Goal: Task Accomplishment & Management: Use online tool/utility

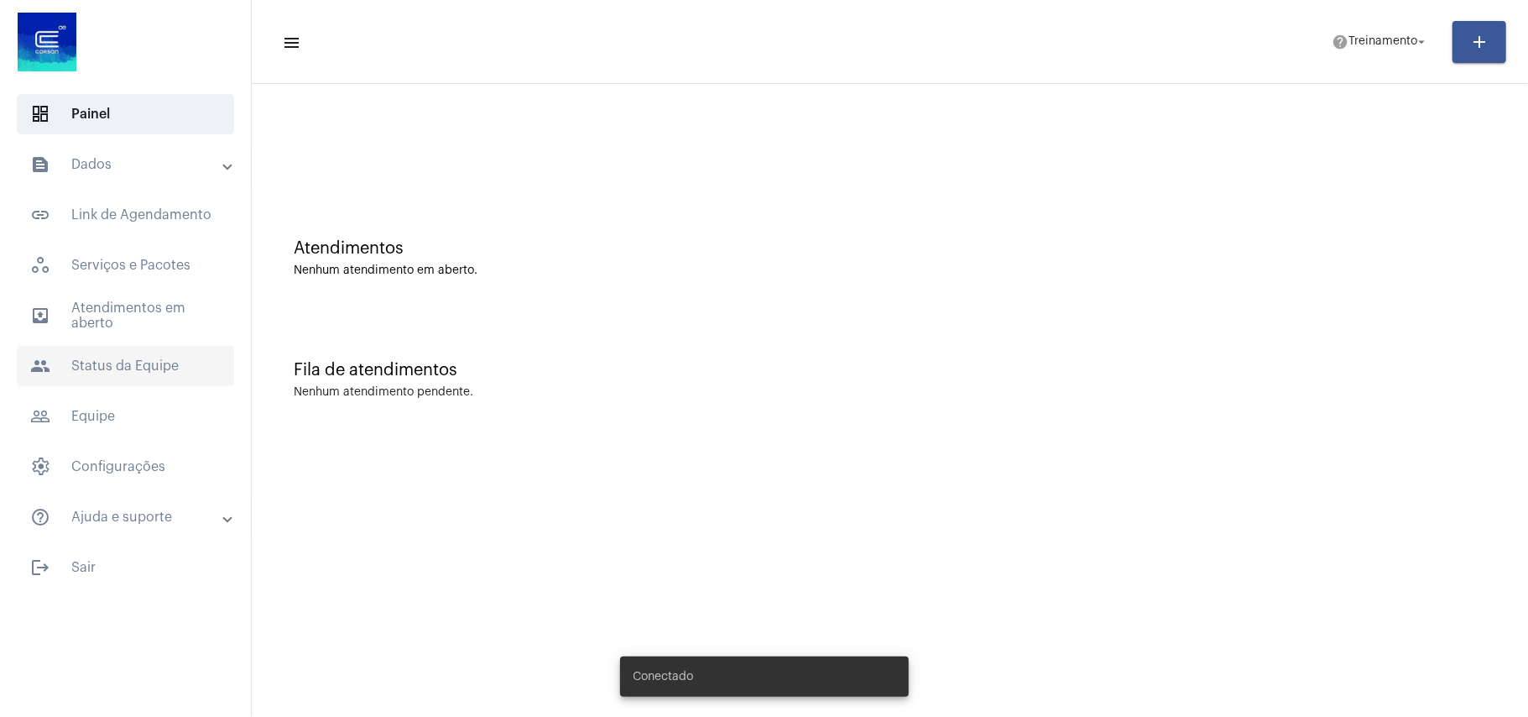
click at [77, 367] on span "people Status da Equipe" at bounding box center [125, 366] width 217 height 40
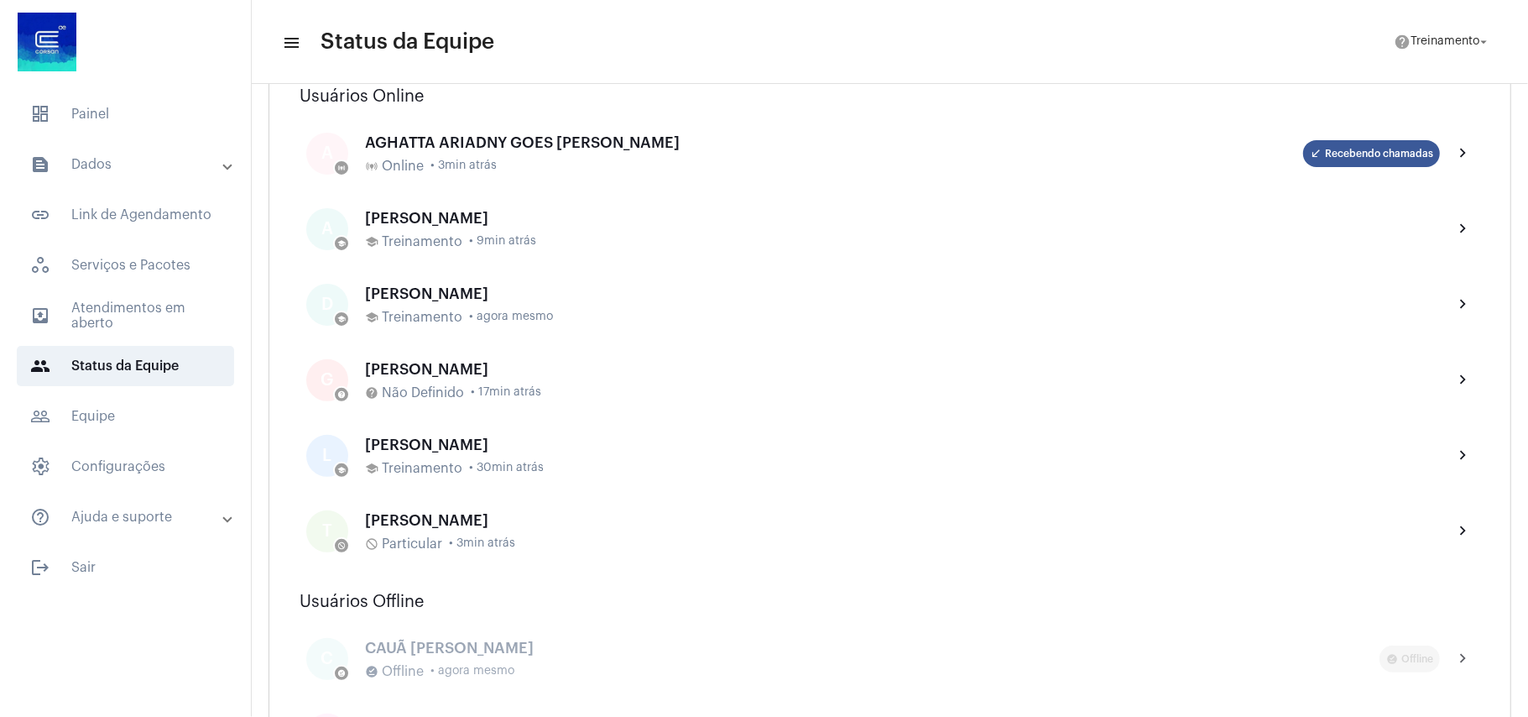
scroll to position [223, 0]
